Goal: Task Accomplishment & Management: Use online tool/utility

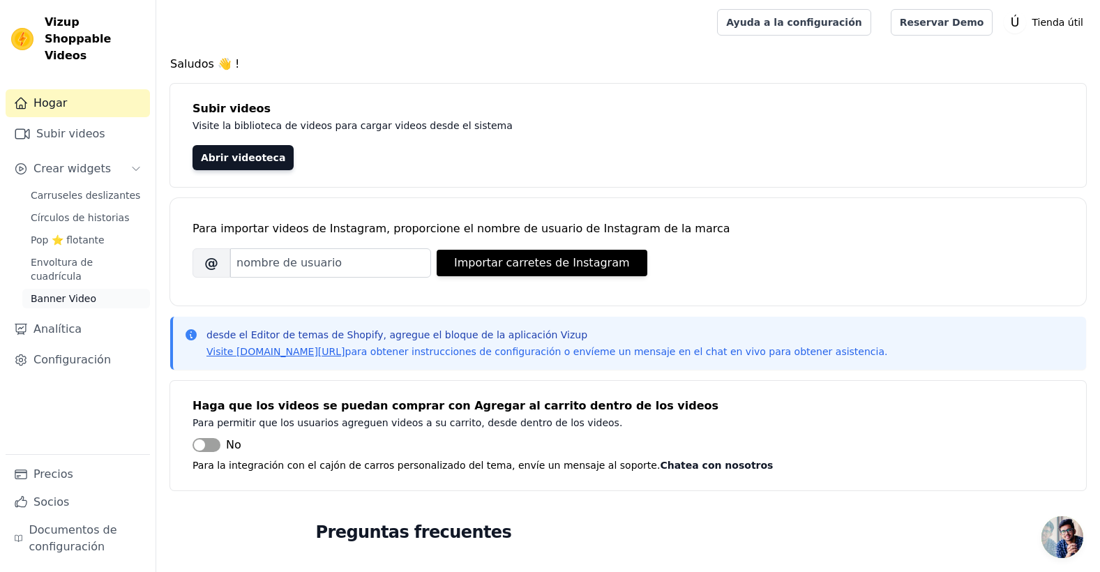
click at [57, 292] on span "Banner Video" at bounding box center [64, 299] width 66 height 14
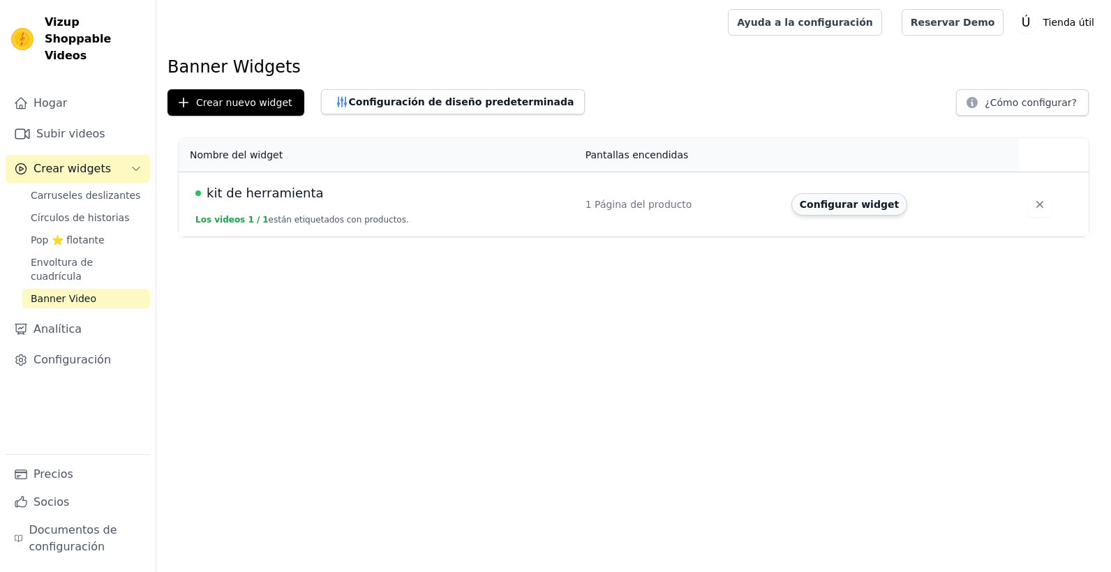
click at [816, 206] on button "Configurar widget" at bounding box center [849, 204] width 116 height 22
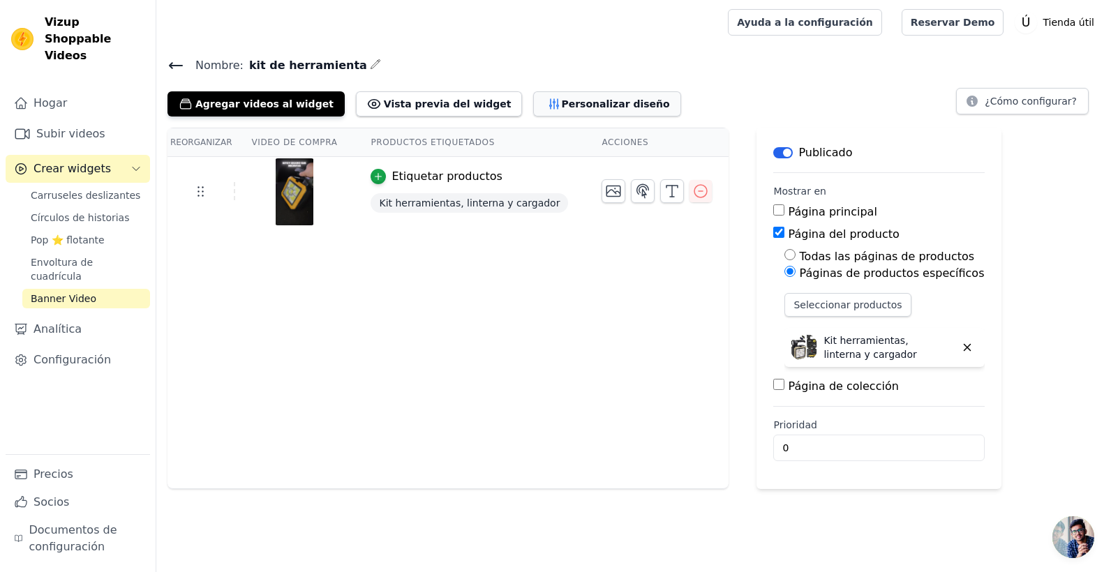
click at [565, 99] on font "Personalizar diseño" at bounding box center [615, 104] width 108 height 14
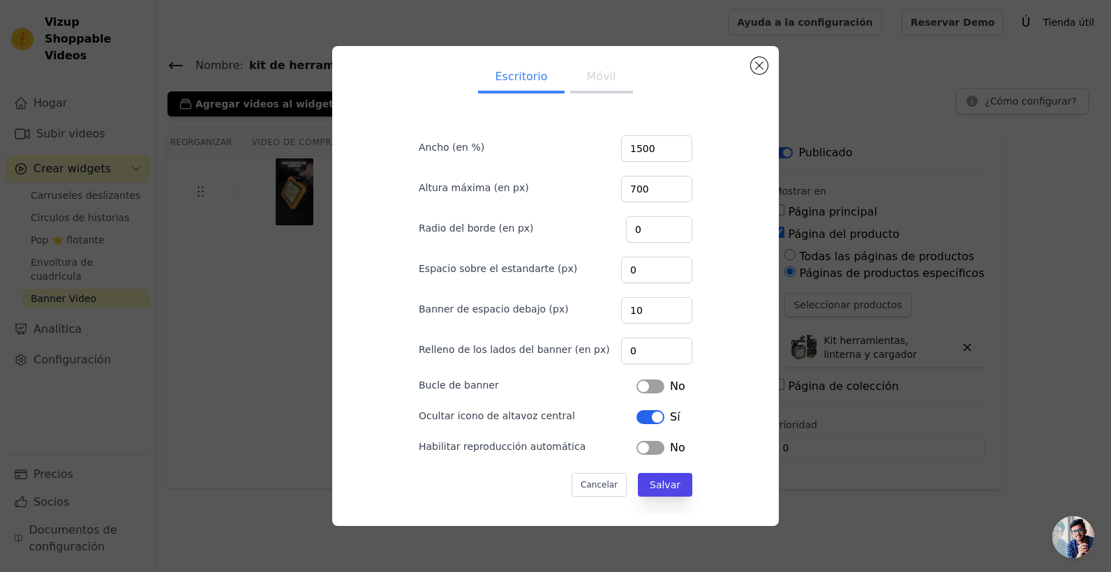
scroll to position [4, 0]
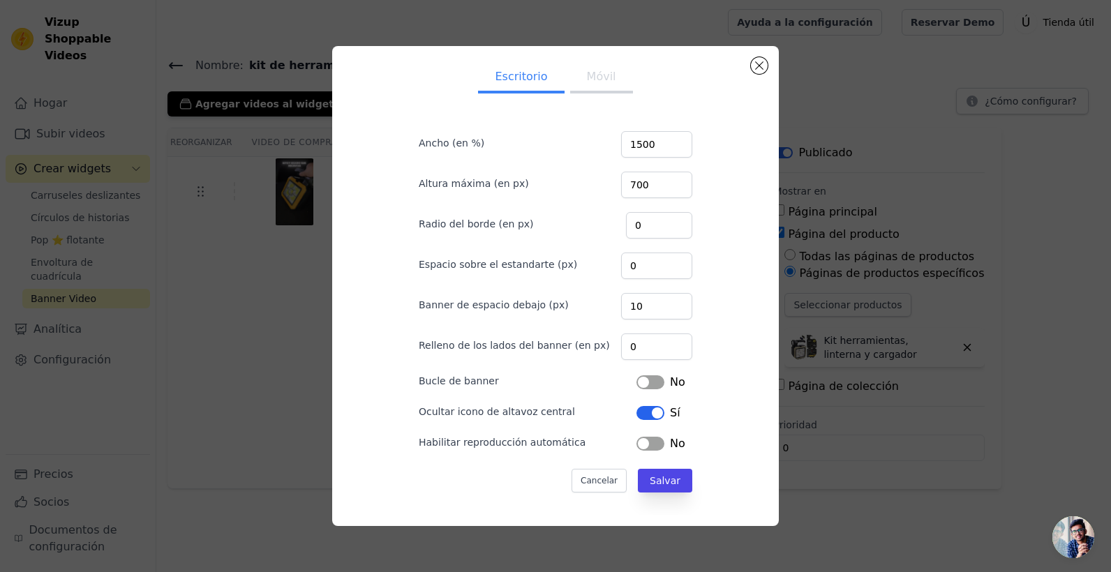
click at [604, 74] on button "Móvil" at bounding box center [601, 78] width 63 height 31
click at [658, 489] on button "Salvar" at bounding box center [665, 481] width 54 height 24
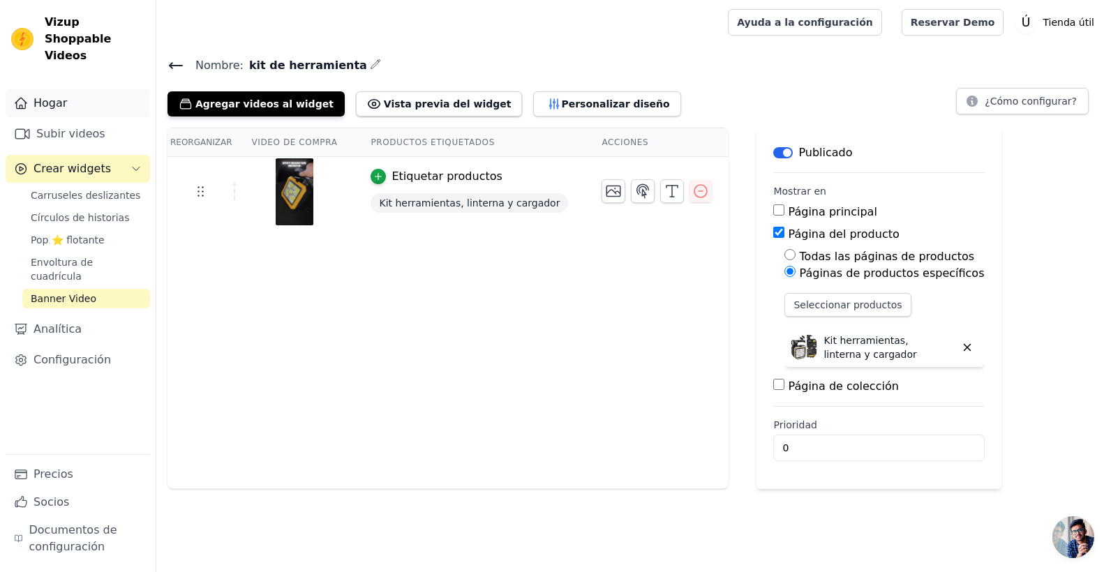
click at [63, 95] on font "Hogar" at bounding box center [49, 103] width 33 height 17
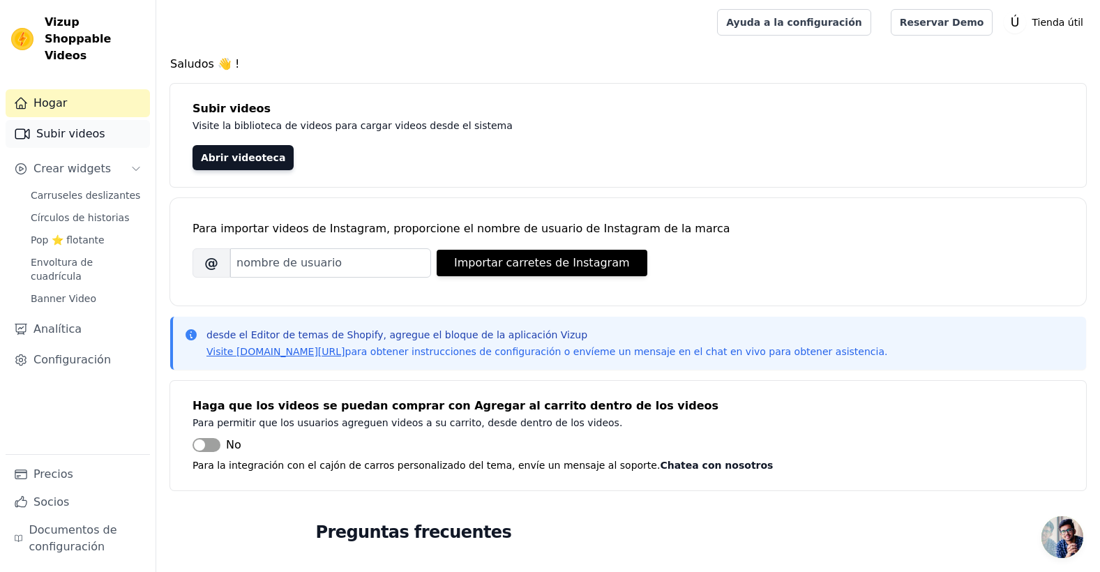
click at [79, 126] on font "Subir videos" at bounding box center [70, 134] width 69 height 17
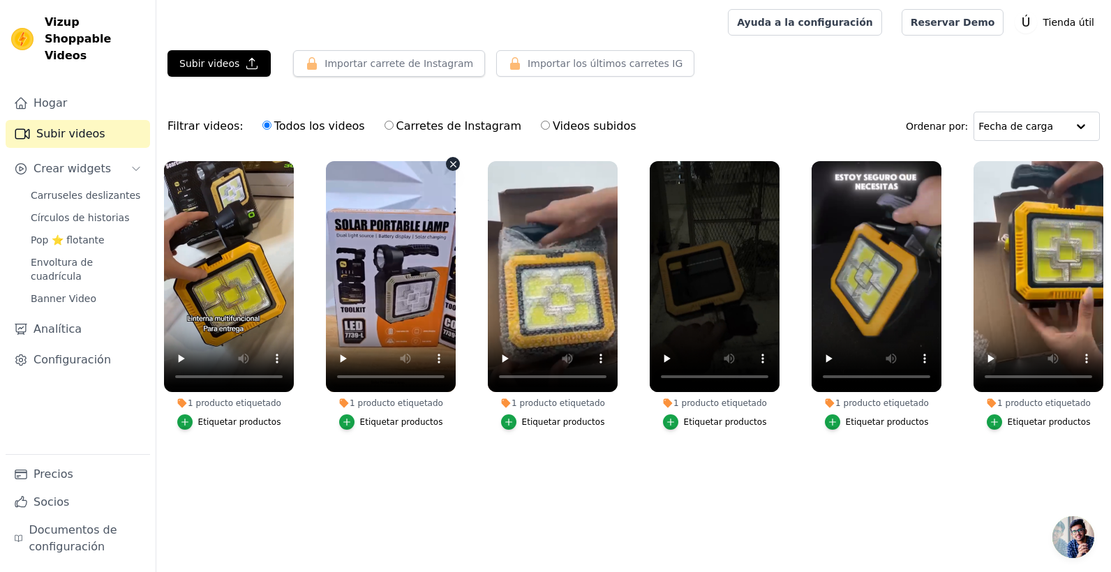
click at [451, 163] on icon "button" at bounding box center [453, 164] width 10 height 10
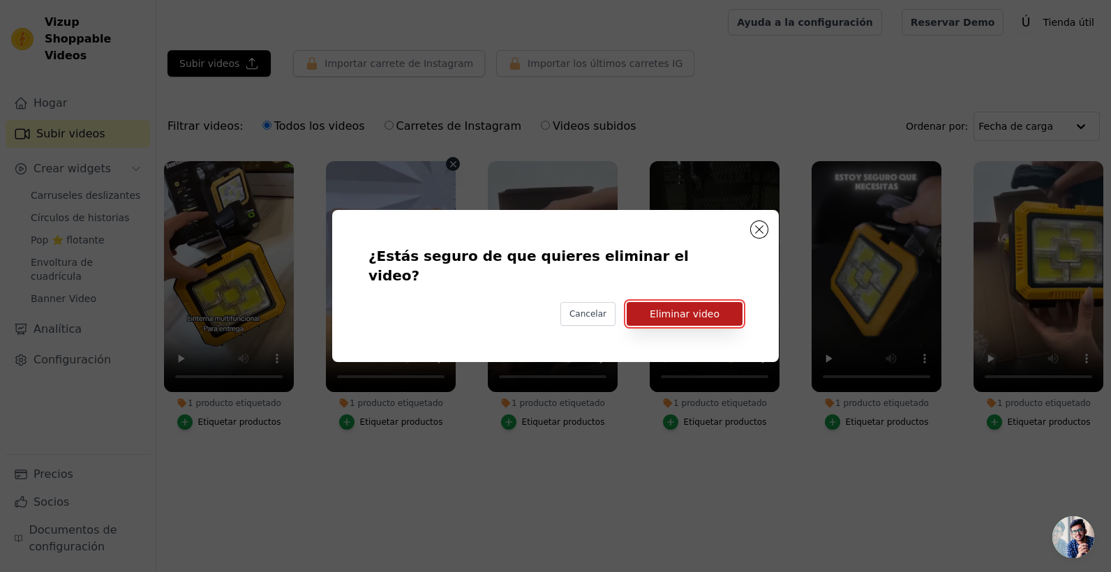
click at [727, 302] on button "Eliminar video" at bounding box center [685, 314] width 116 height 24
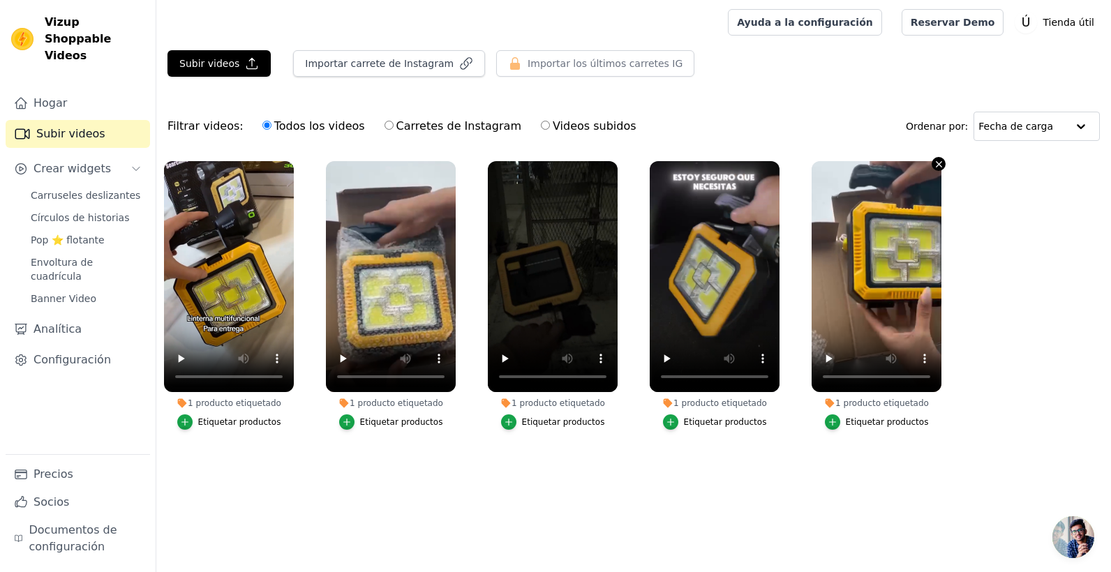
click at [939, 163] on icon "button" at bounding box center [939, 164] width 10 height 10
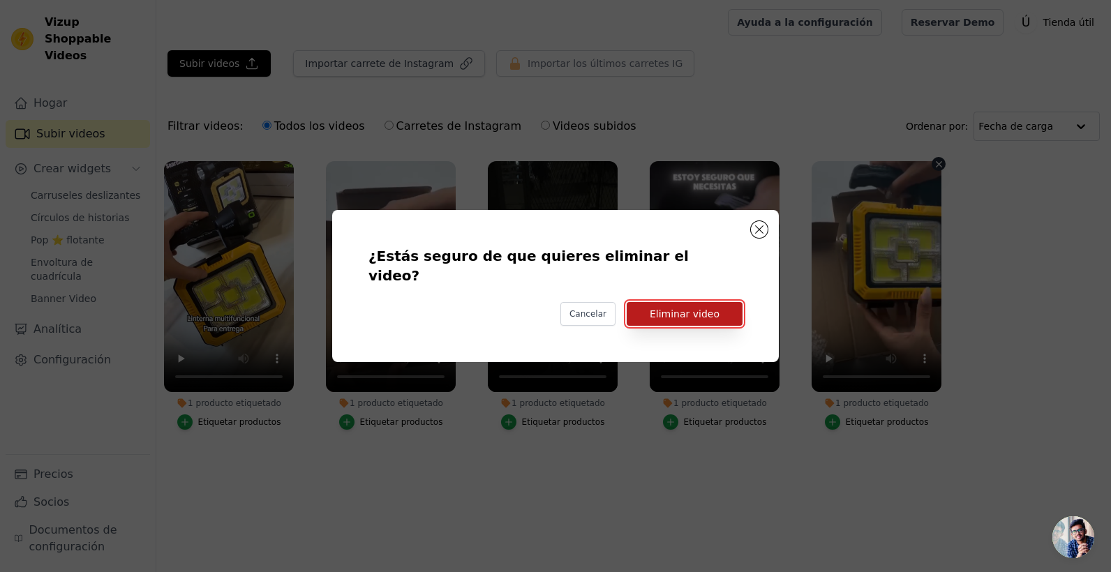
click at [726, 302] on button "Eliminar video" at bounding box center [685, 314] width 116 height 24
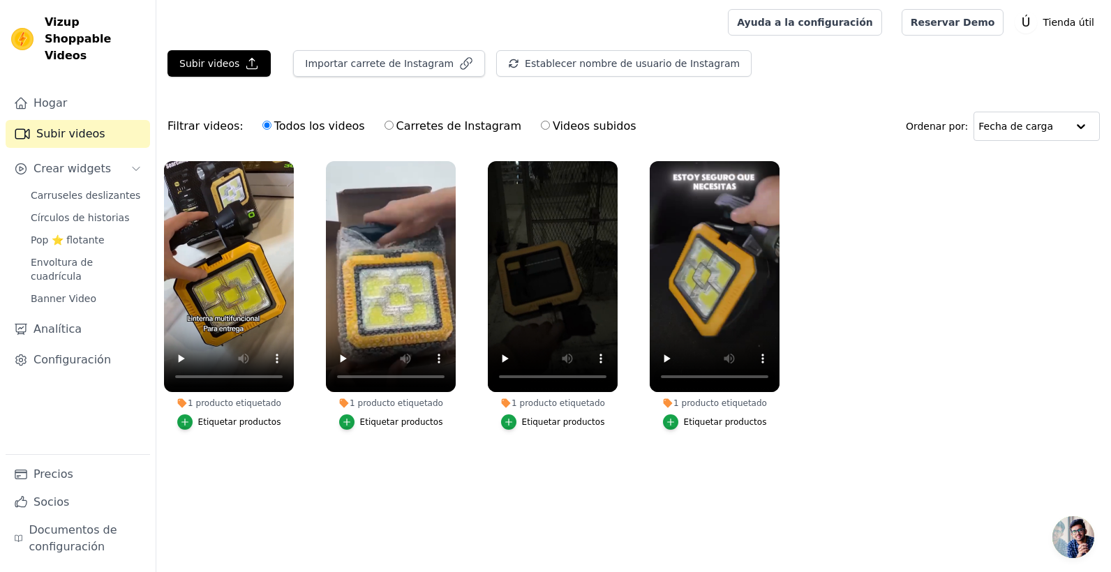
click at [63, 78] on div "Hogar Subir videos Crear widgets Carruseles deslizantes Círculos de historias P…" at bounding box center [78, 325] width 156 height 494
click at [66, 89] on link "Hogar" at bounding box center [78, 103] width 144 height 28
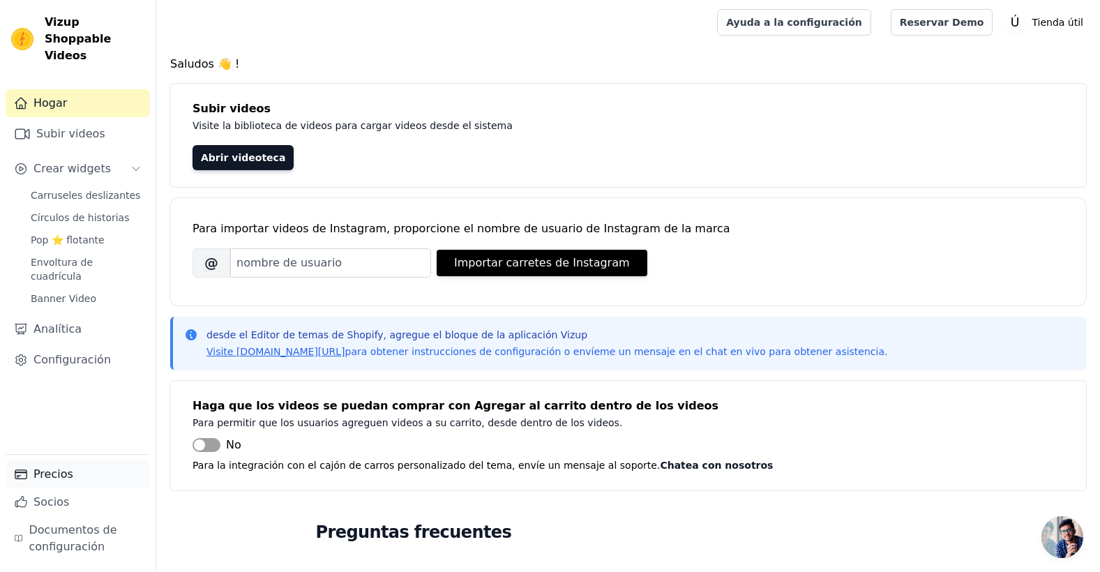
click at [79, 481] on link "Precios" at bounding box center [78, 475] width 144 height 28
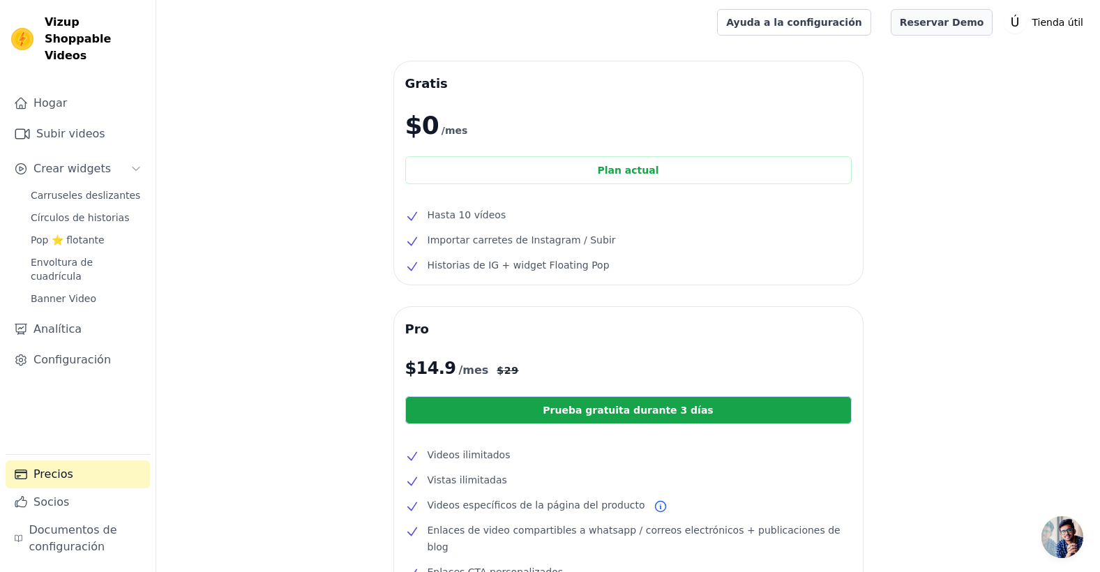
click at [994, 30] on link "Reservar Demo" at bounding box center [942, 22] width 103 height 27
click at [82, 508] on link "Socios" at bounding box center [78, 502] width 144 height 28
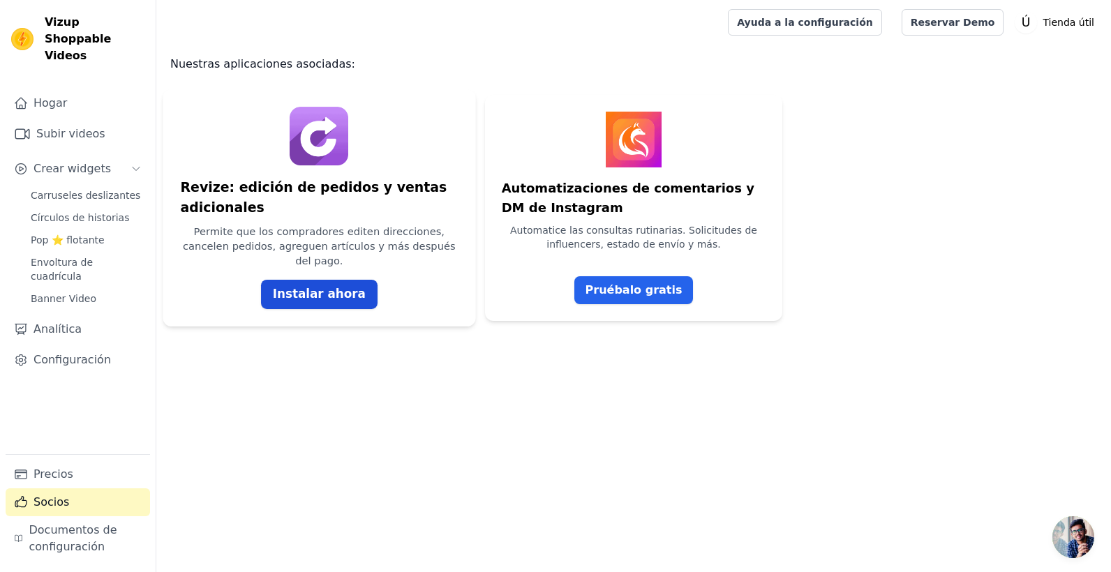
click at [313, 280] on link "Instalar ahora" at bounding box center [319, 294] width 117 height 29
